Goal: Transaction & Acquisition: Purchase product/service

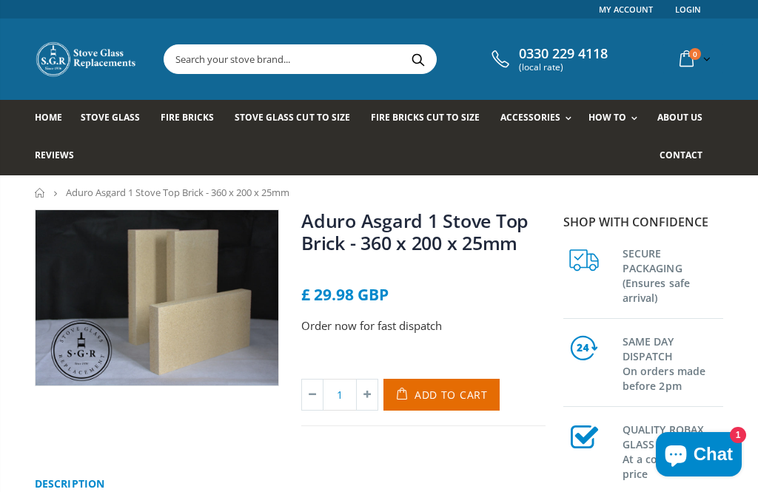
click at [66, 334] on img at bounding box center [157, 297] width 243 height 175
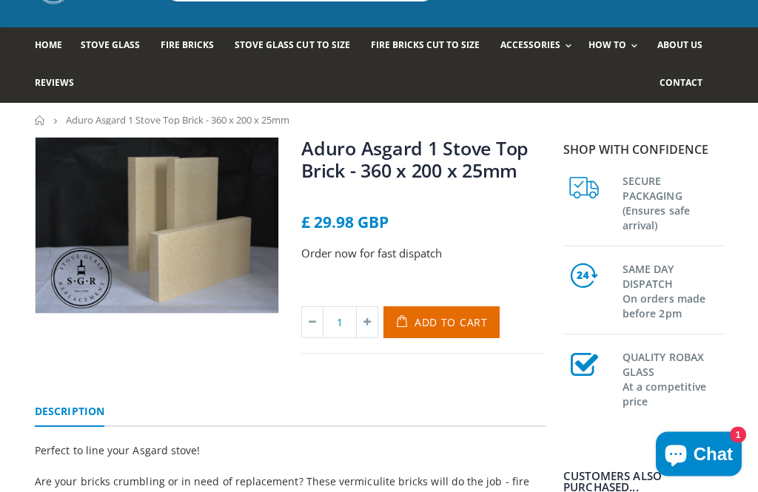
scroll to position [73, 0]
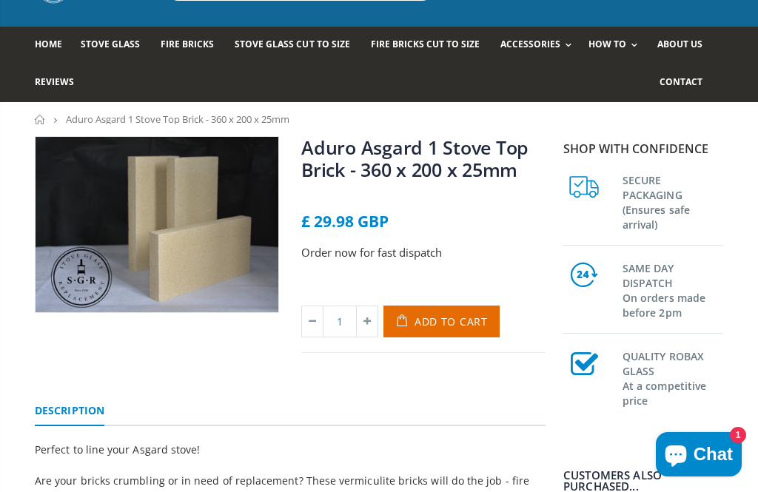
click at [421, 50] on span "Fire Bricks Cut To Size" at bounding box center [425, 44] width 109 height 13
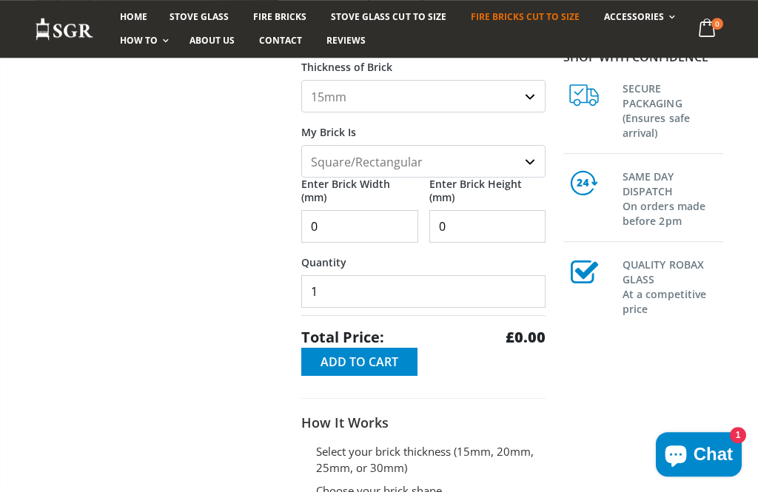
scroll to position [321, 0]
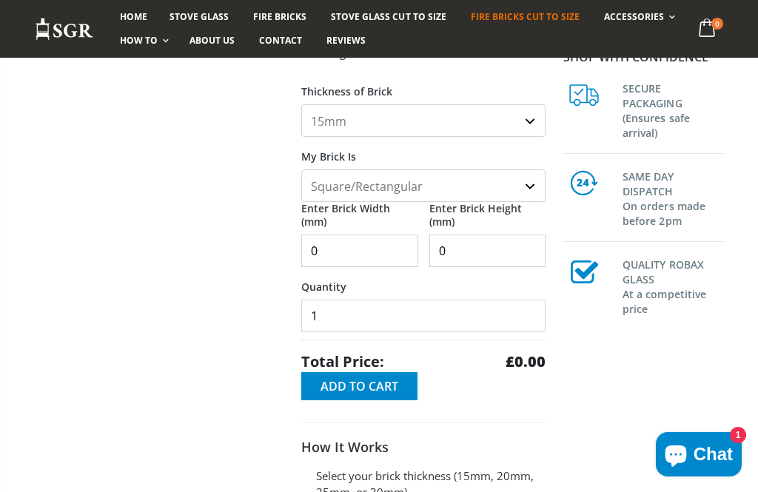
click at [367, 249] on input "0" at bounding box center [359, 251] width 117 height 33
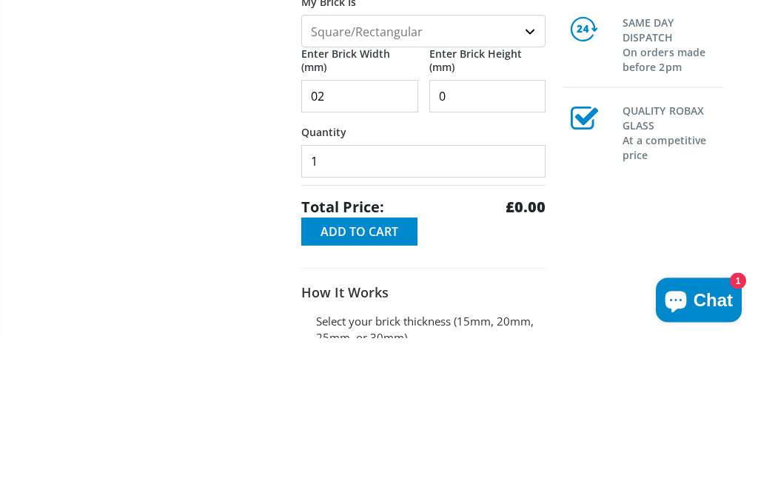
type input "0"
type input "200"
click at [456, 235] on input "0" at bounding box center [487, 251] width 117 height 33
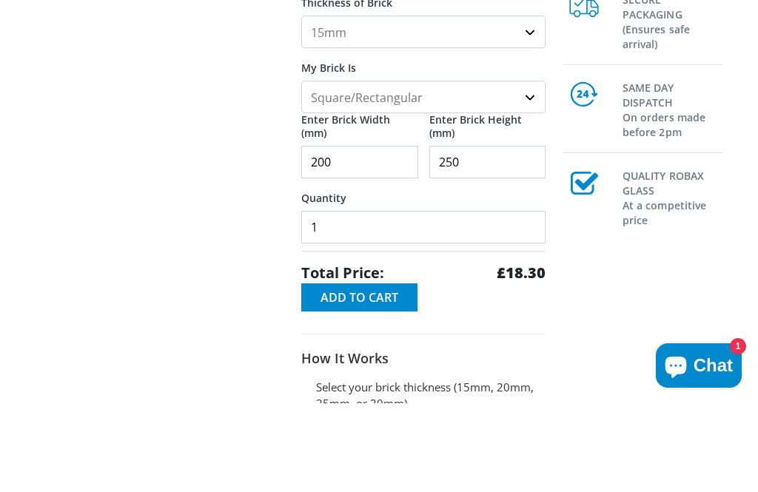
type input "250"
click at [524, 104] on select "15mm 20mm 25mm 30mm" at bounding box center [423, 120] width 244 height 33
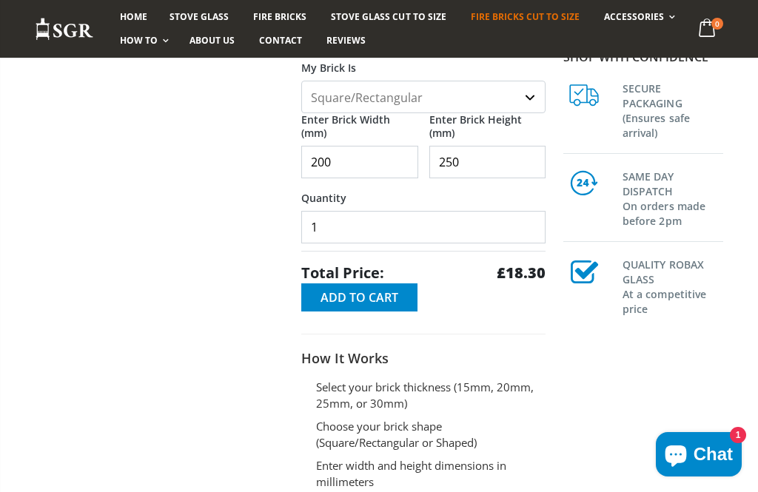
click at [527, 92] on select "Square/Rectangular Shaped (+£8)" at bounding box center [423, 97] width 244 height 33
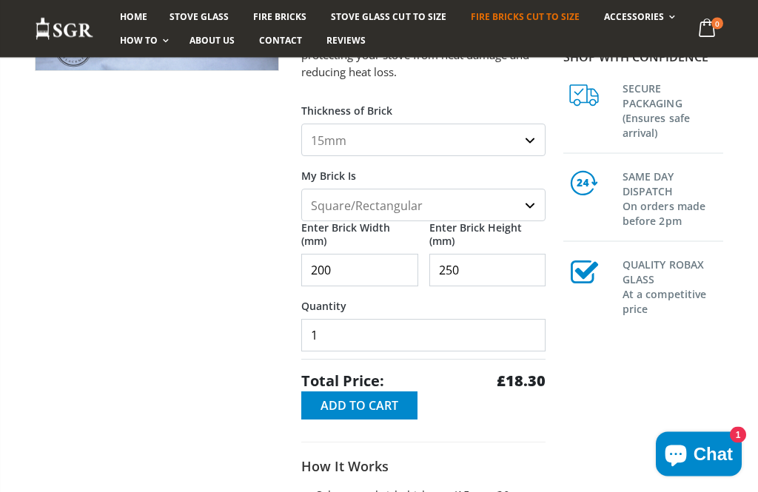
scroll to position [303, 0]
click at [525, 138] on select "15mm 20mm 25mm 30mm" at bounding box center [423, 139] width 244 height 33
select select "30mm"
